Goal: Task Accomplishment & Management: Manage account settings

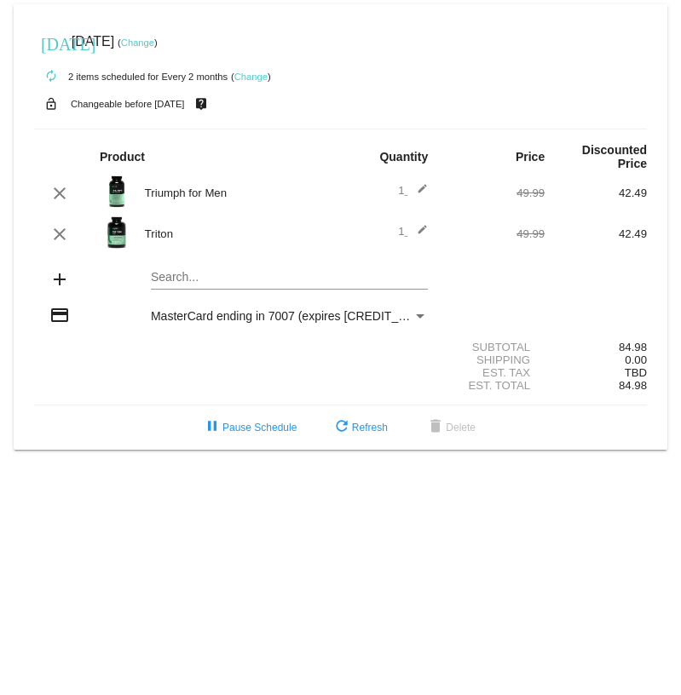
click at [58, 283] on mat-icon "add" at bounding box center [59, 279] width 20 height 20
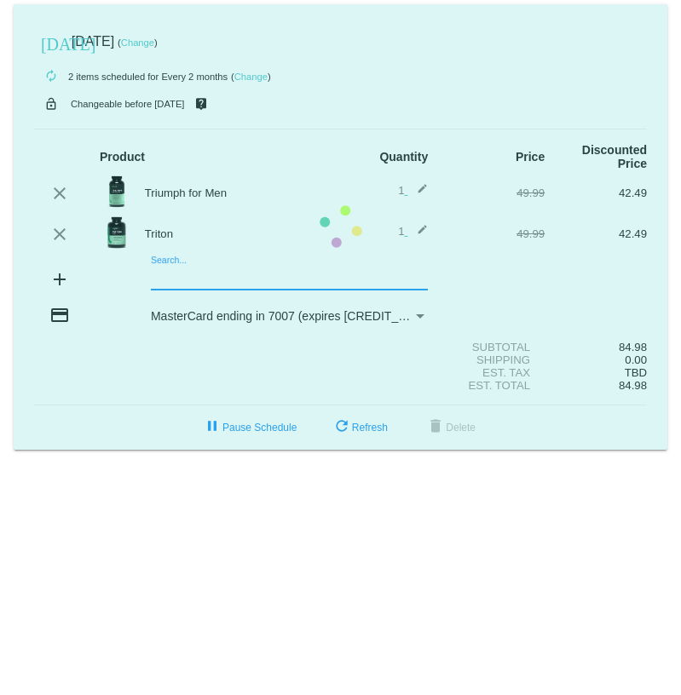
click at [162, 277] on mat-card "[DATE] [DATE] ( Change ) autorenew 2 items scheduled for Every 2 months ( Chang…" at bounding box center [340, 227] width 653 height 446
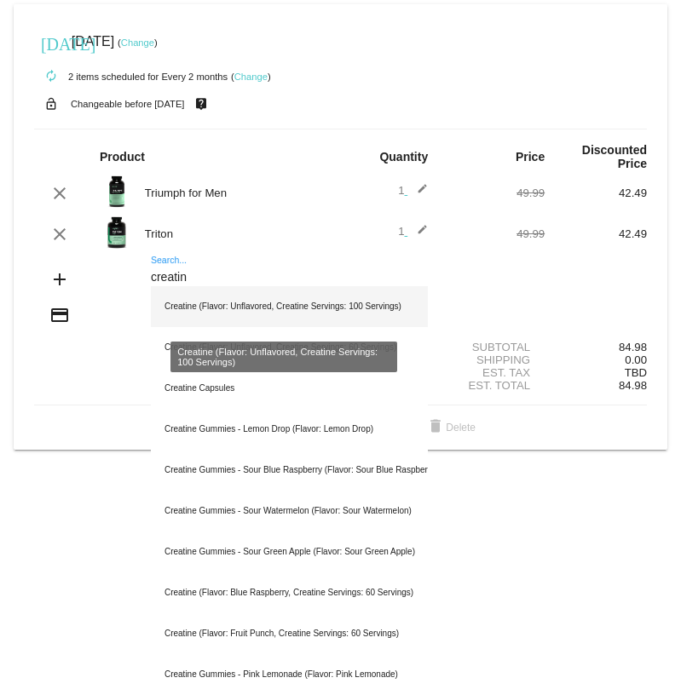
type input "creatin"
click at [241, 308] on div "Creatine (Flavor: Unflavored, Creatine Servings: 100 Servings)" at bounding box center [289, 306] width 277 height 41
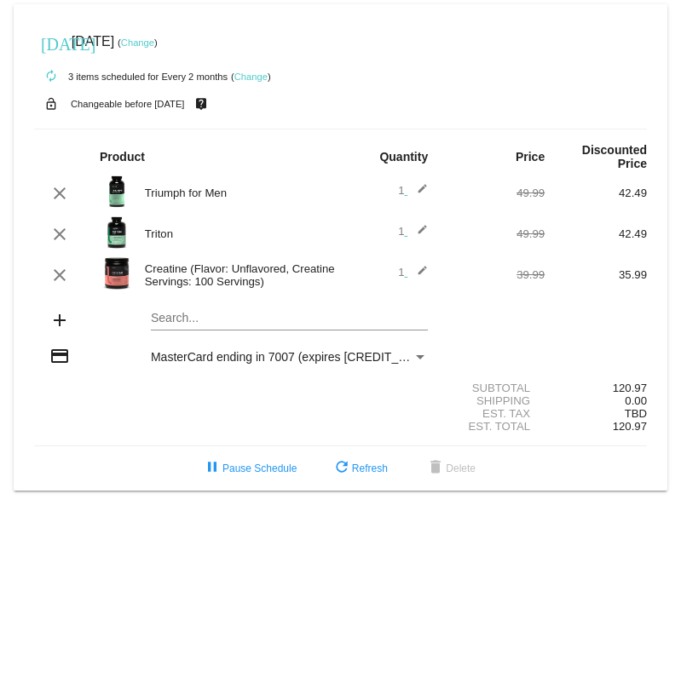
click at [154, 43] on link "Change" at bounding box center [137, 42] width 33 height 10
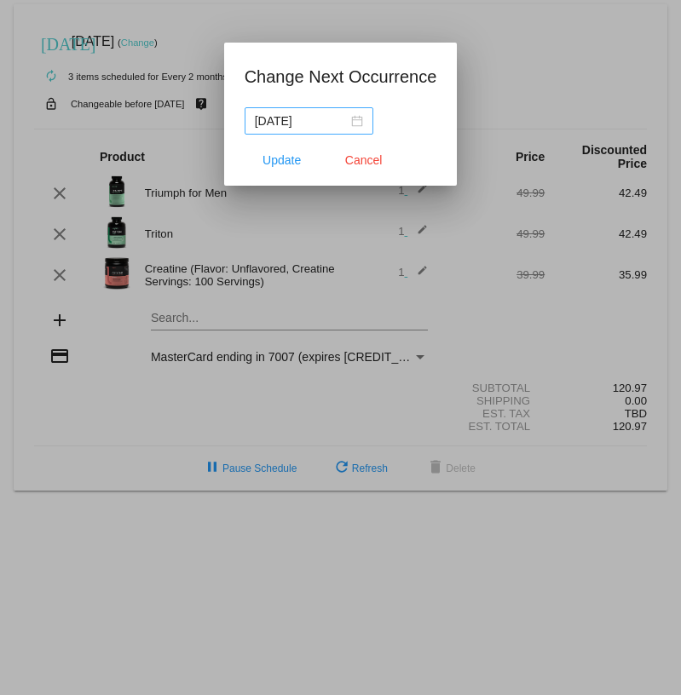
click at [349, 117] on nz-date-picker "[DATE]" at bounding box center [308, 120] width 129 height 27
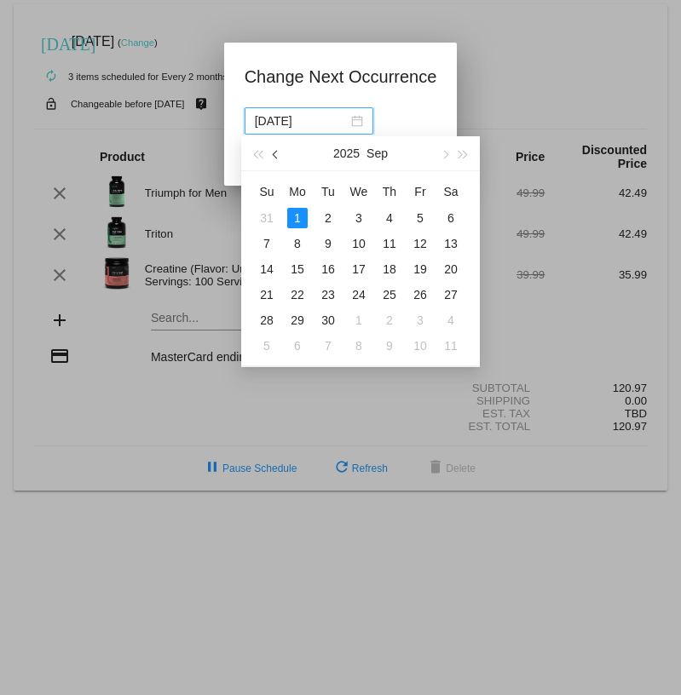
click at [273, 157] on button "button" at bounding box center [276, 153] width 19 height 34
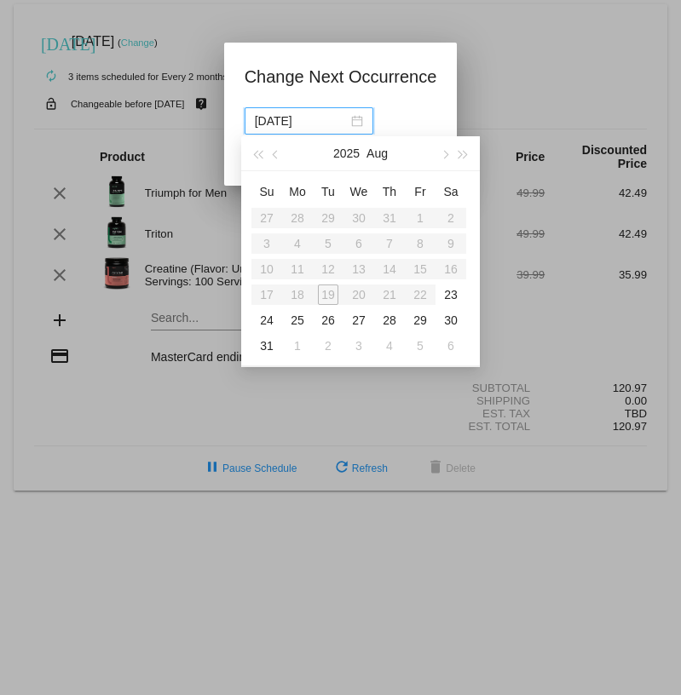
click at [325, 299] on table "Su Mo Tu We Th Fr Sa 27 28 29 30 31 1 2 3 4 5 6 7 8 9 10 11 12 13 14 15 16 17 1…" at bounding box center [358, 268] width 215 height 181
click at [460, 296] on div "23" at bounding box center [450, 295] width 20 height 20
type input "[DATE]"
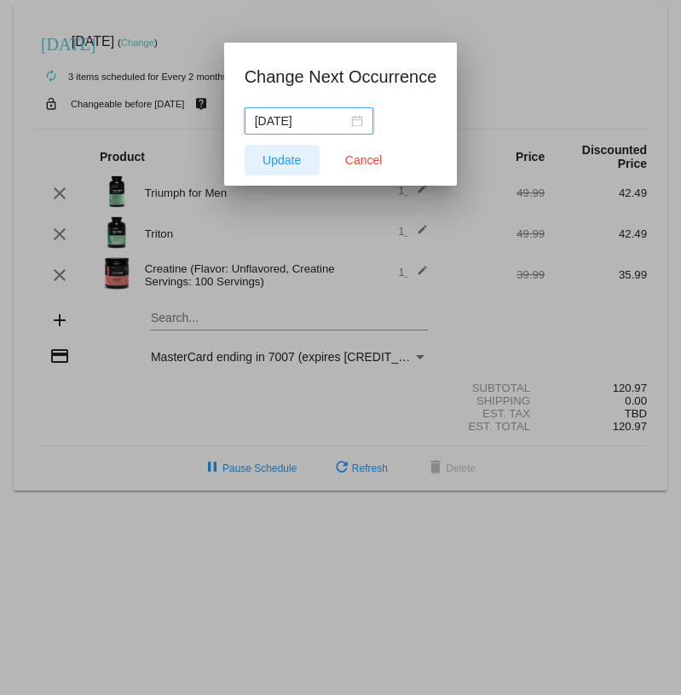
click at [284, 160] on span "Update" at bounding box center [281, 160] width 38 height 14
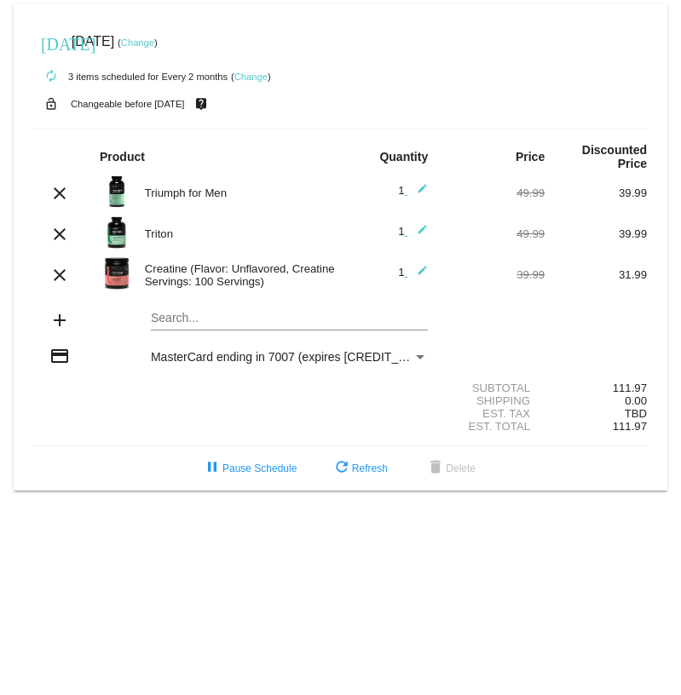
click at [154, 42] on link "Change" at bounding box center [137, 42] width 33 height 10
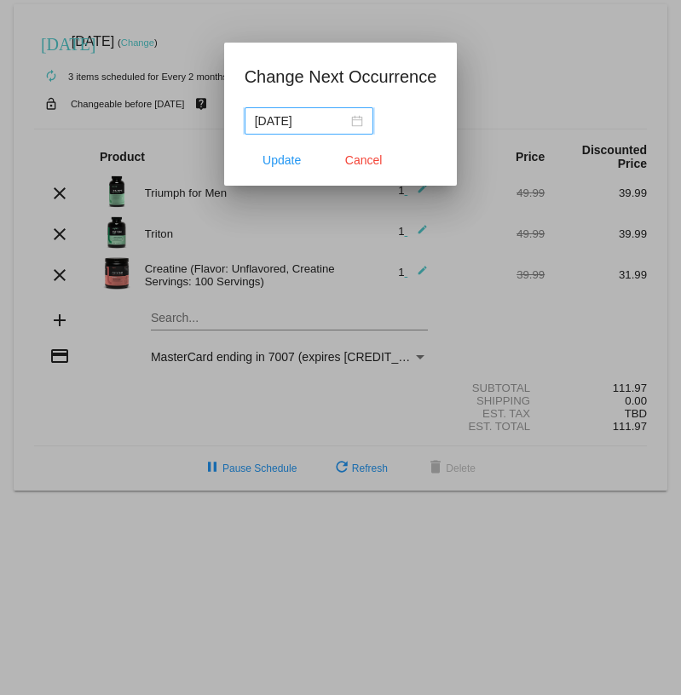
click at [291, 118] on input "[DATE]" at bounding box center [301, 121] width 93 height 19
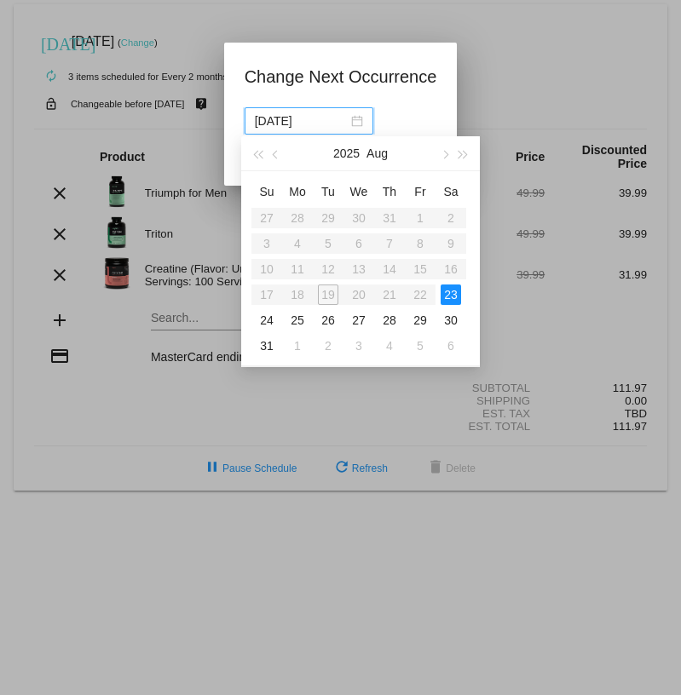
click at [331, 298] on table "Su Mo Tu We Th Fr Sa 27 28 29 30 31 1 2 3 4 5 6 7 8 9 10 11 12 13 14 15 16 17 1…" at bounding box center [358, 268] width 215 height 181
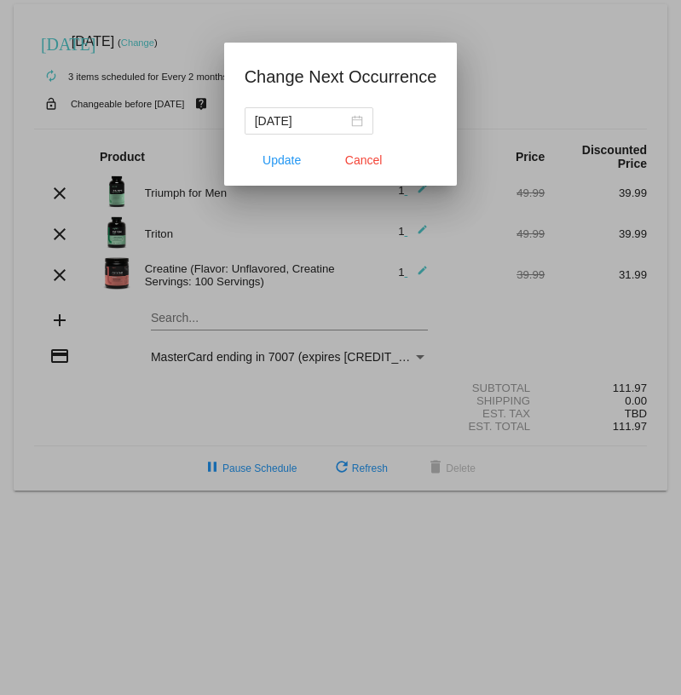
click at [576, 68] on div at bounding box center [340, 347] width 681 height 695
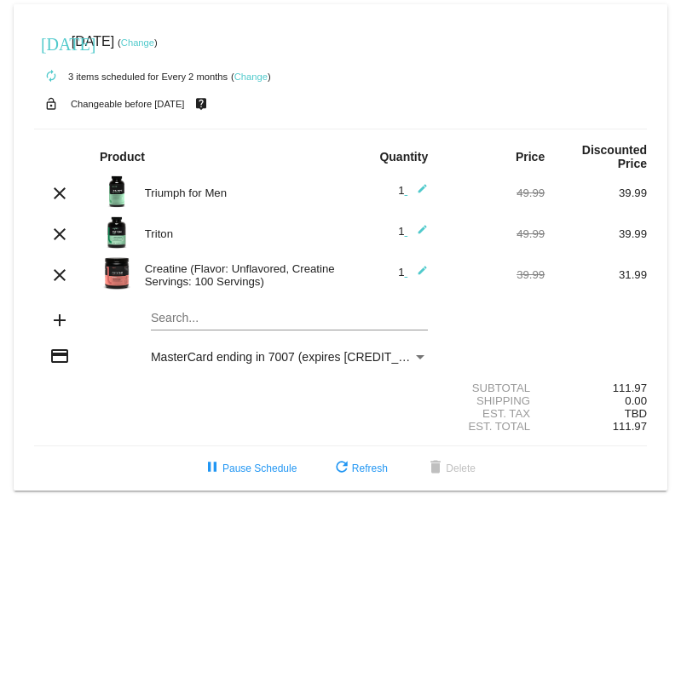
click at [154, 39] on link "Change" at bounding box center [137, 42] width 33 height 10
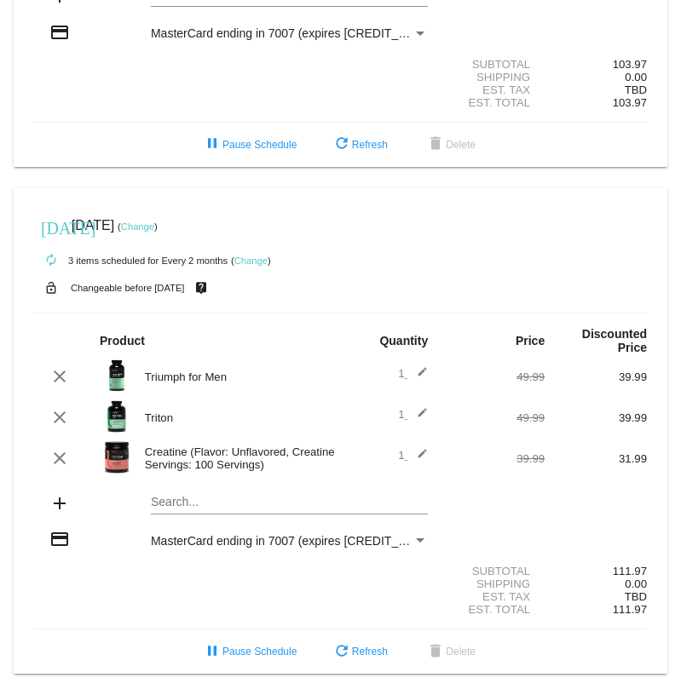
scroll to position [338, 0]
click at [56, 367] on mat-icon "clear" at bounding box center [59, 376] width 20 height 20
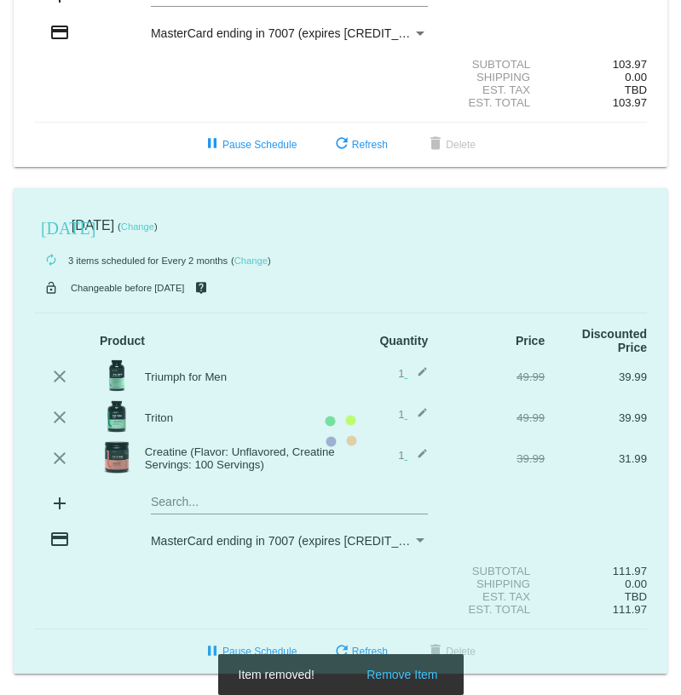
scroll to position [296, 0]
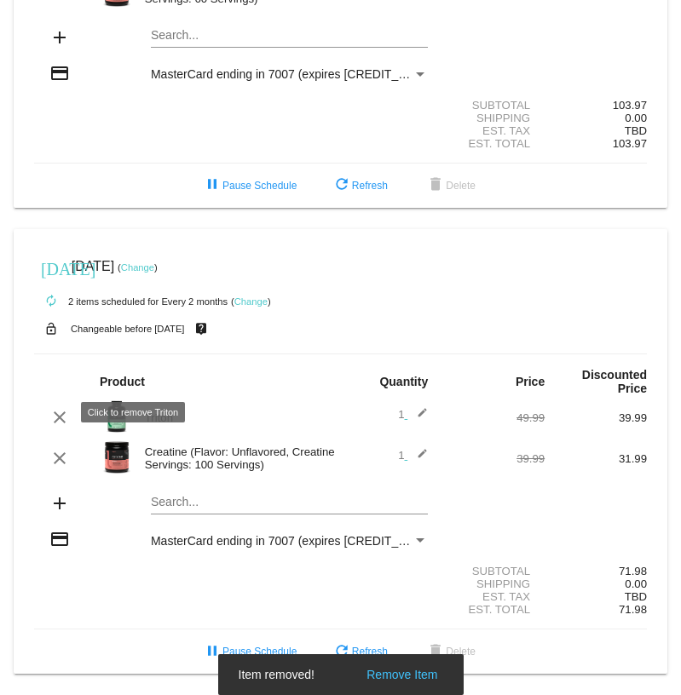
click at [55, 409] on mat-icon "clear" at bounding box center [59, 417] width 20 height 20
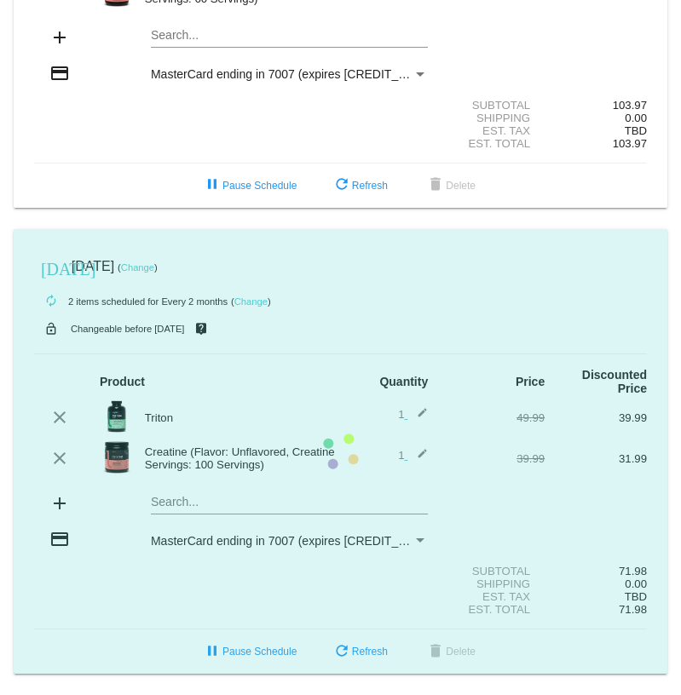
scroll to position [256, 0]
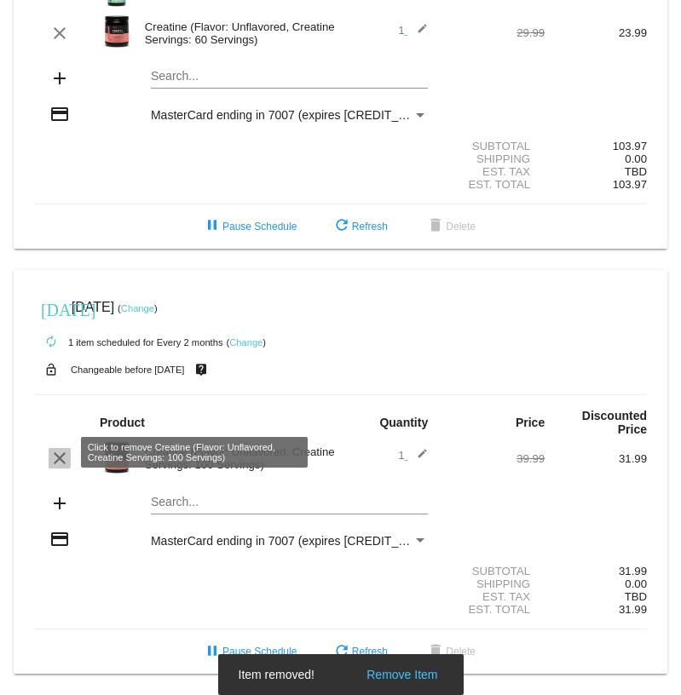
click at [52, 451] on mat-icon "clear" at bounding box center [59, 458] width 20 height 20
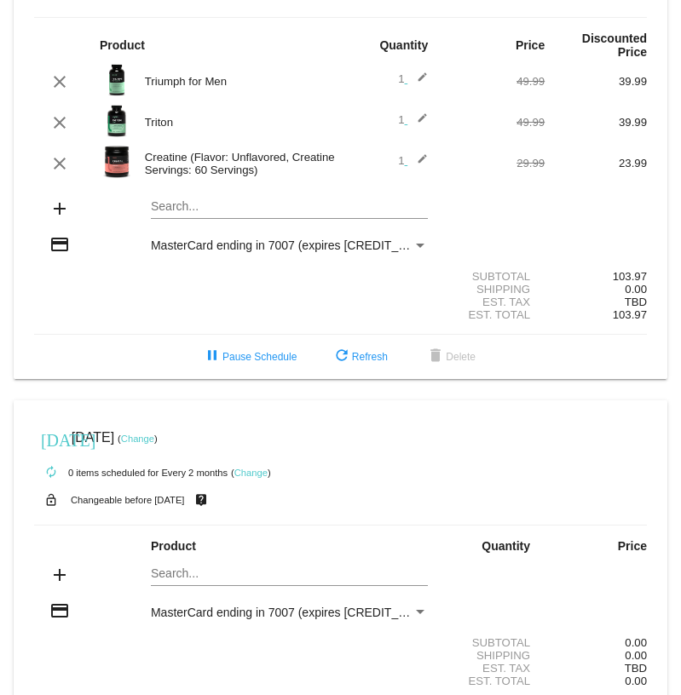
scroll to position [0, 0]
